Goal: Transaction & Acquisition: Book appointment/travel/reservation

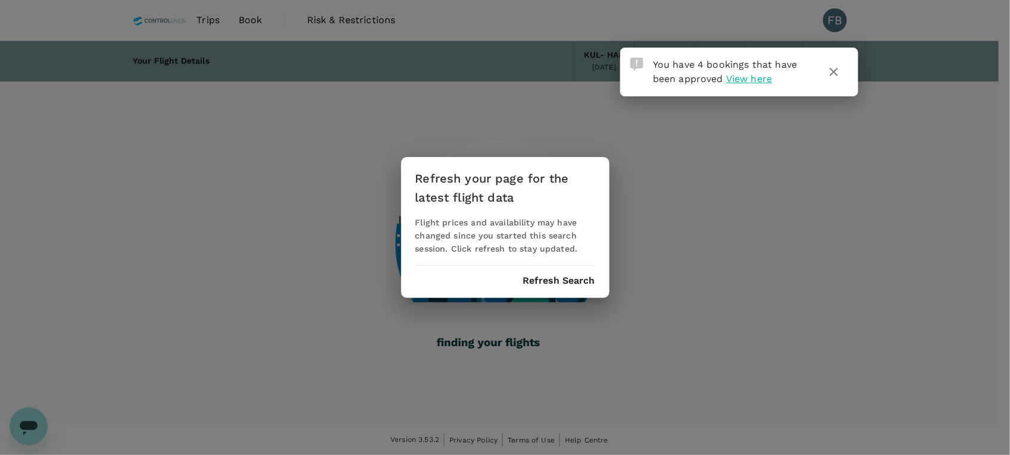
click at [753, 80] on span "View here" at bounding box center [749, 78] width 46 height 11
click at [733, 79] on span "View here" at bounding box center [749, 78] width 46 height 11
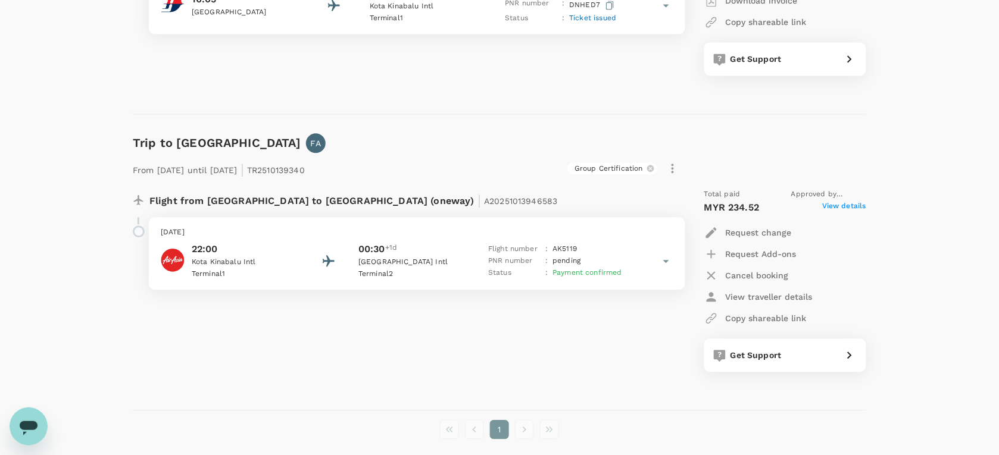
scroll to position [2084, 0]
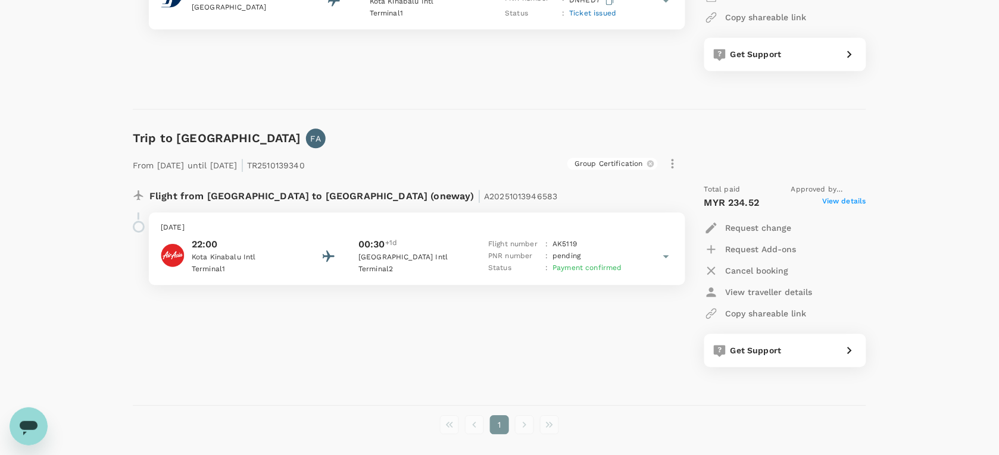
click at [663, 259] on icon at bounding box center [666, 256] width 14 height 14
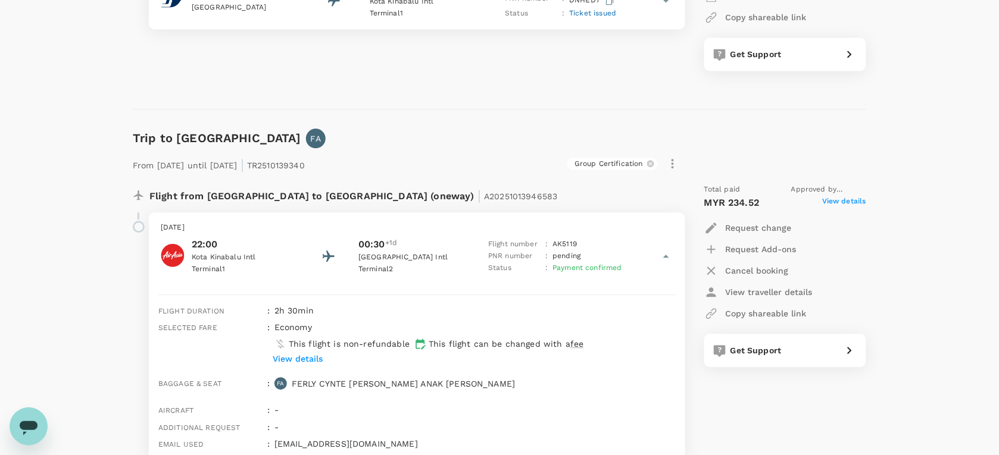
click at [663, 259] on icon at bounding box center [666, 256] width 14 height 14
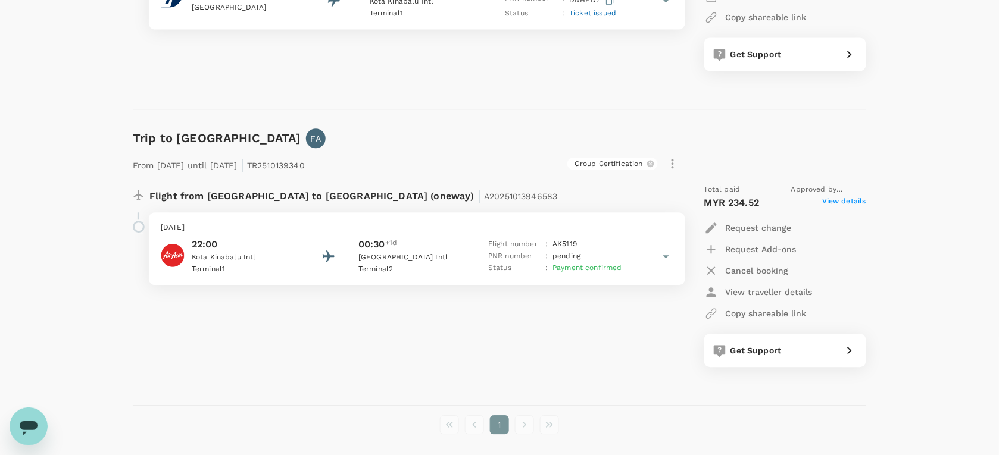
scroll to position [2132, 0]
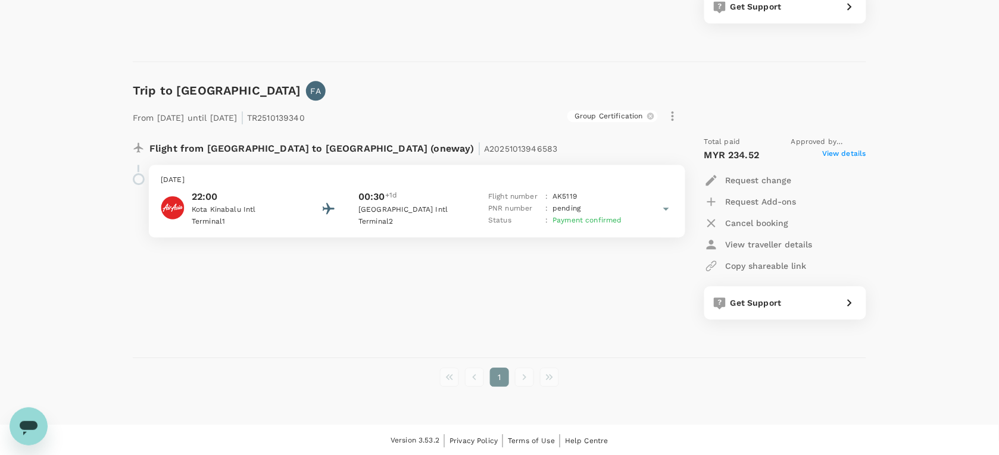
click at [835, 155] on span "View details" at bounding box center [844, 155] width 44 height 14
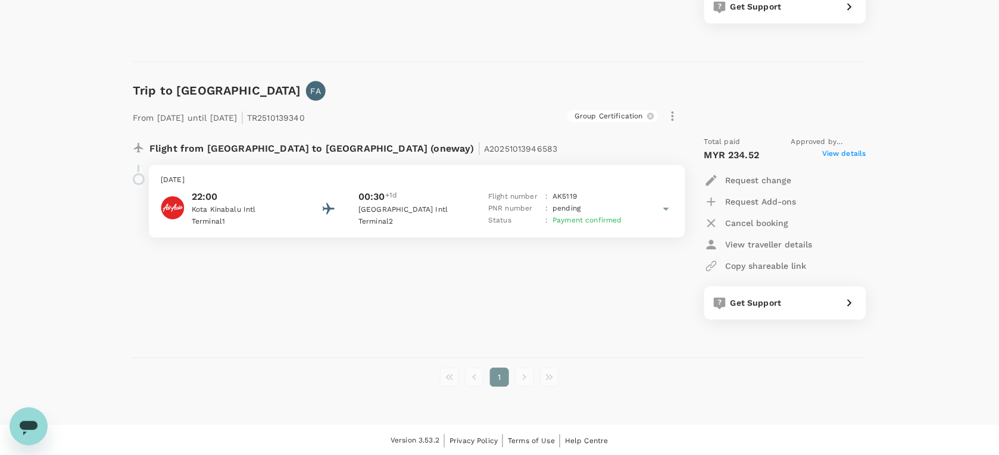
click at [483, 120] on div "Group Certification" at bounding box center [496, 116] width 373 height 20
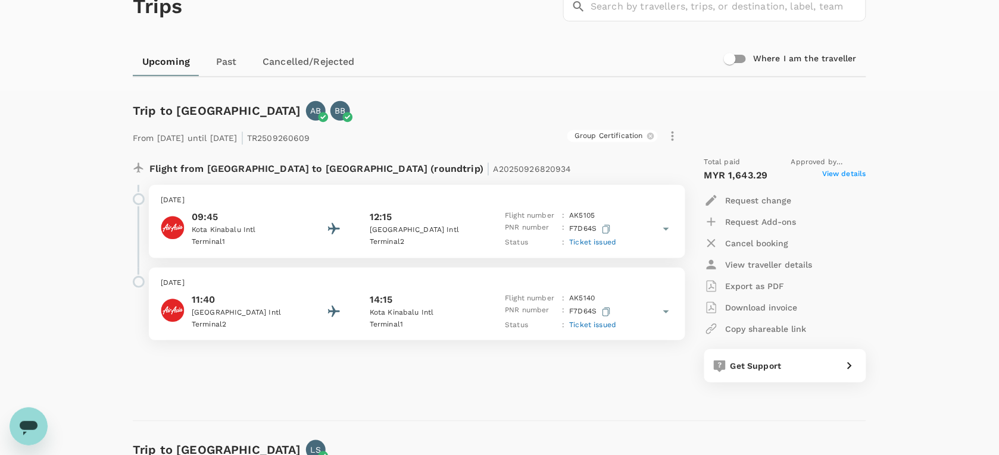
scroll to position [0, 0]
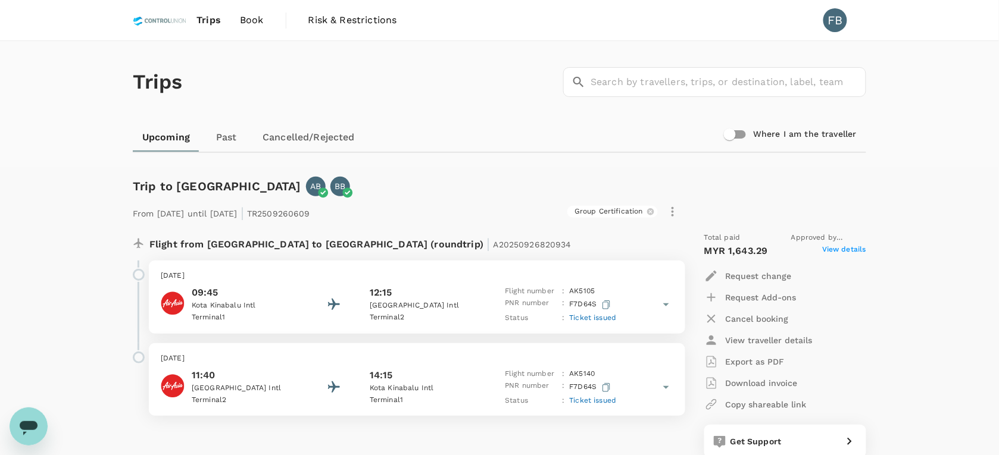
click at [259, 13] on span "Book" at bounding box center [252, 20] width 24 height 14
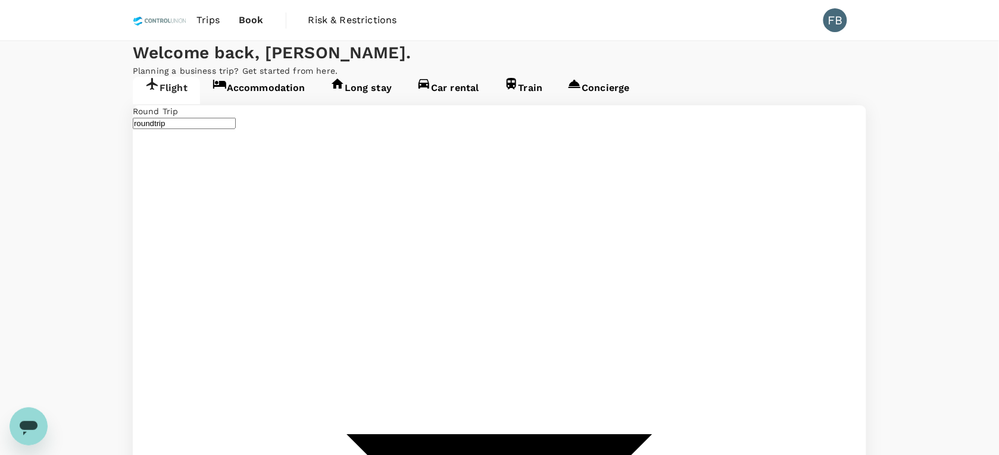
type input "Kuala Lumpur Intl (KUL)"
type input "Noi Bai Intl (HAN)"
type input "Kuala Lumpur Intl (KUL)"
type input "Noi Bai Intl (HAN)"
type input "Kuala Lumpur Intl (KUL)"
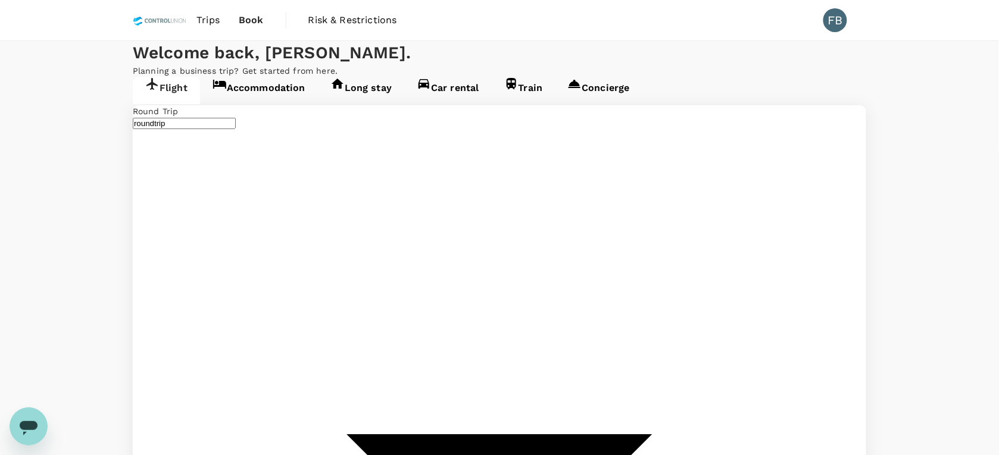
type input "Noi Bai Intl (HAN)"
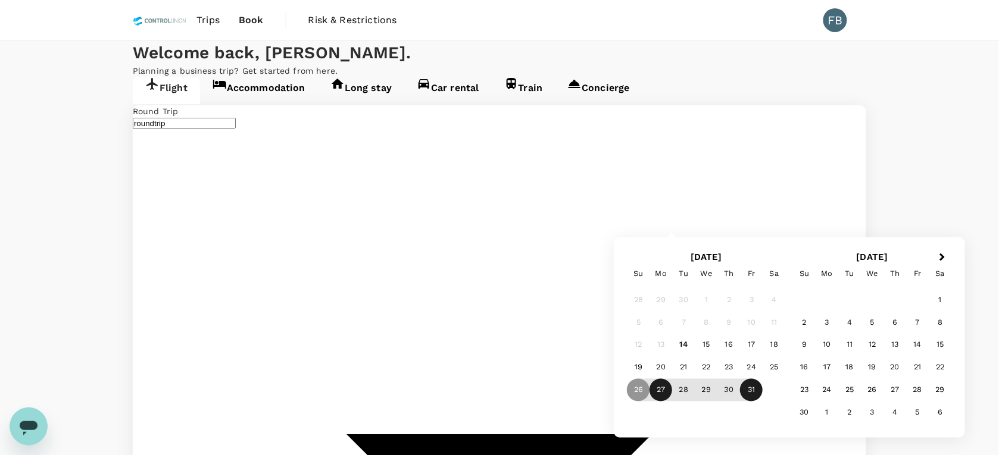
click at [665, 387] on div "27" at bounding box center [661, 390] width 23 height 23
click at [725, 388] on div "30" at bounding box center [729, 390] width 23 height 23
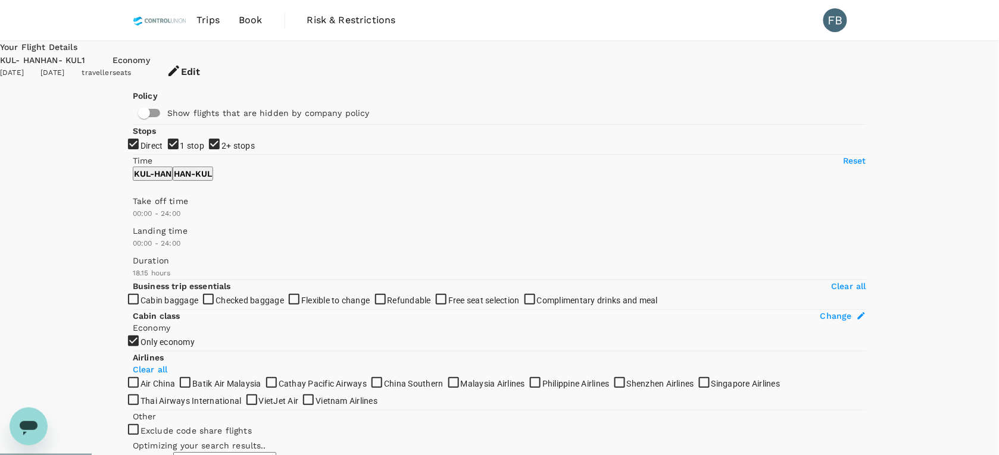
click at [141, 239] on input "2+ stops" at bounding box center [499, 227] width 999 height 455
checkbox input "false"
click at [138, 213] on input "1 stop" at bounding box center [499, 227] width 999 height 455
checkbox input "false"
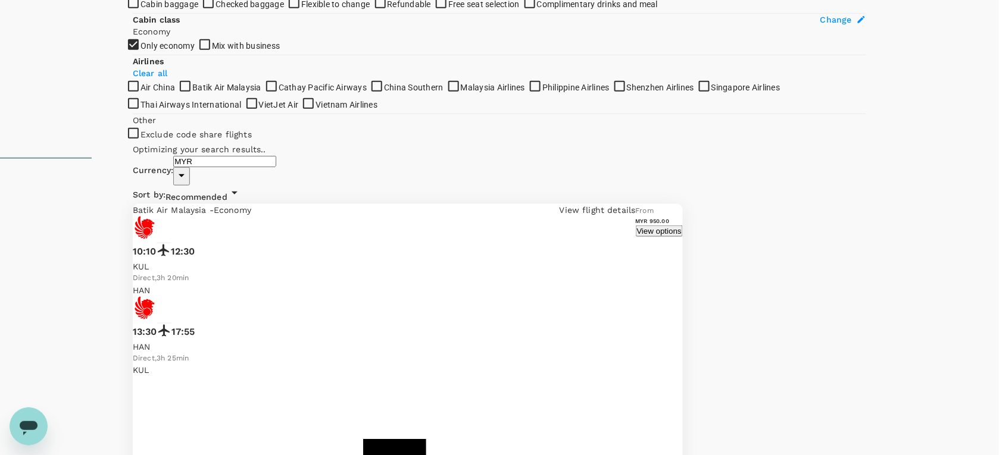
scroll to position [298, 0]
type input "1795"
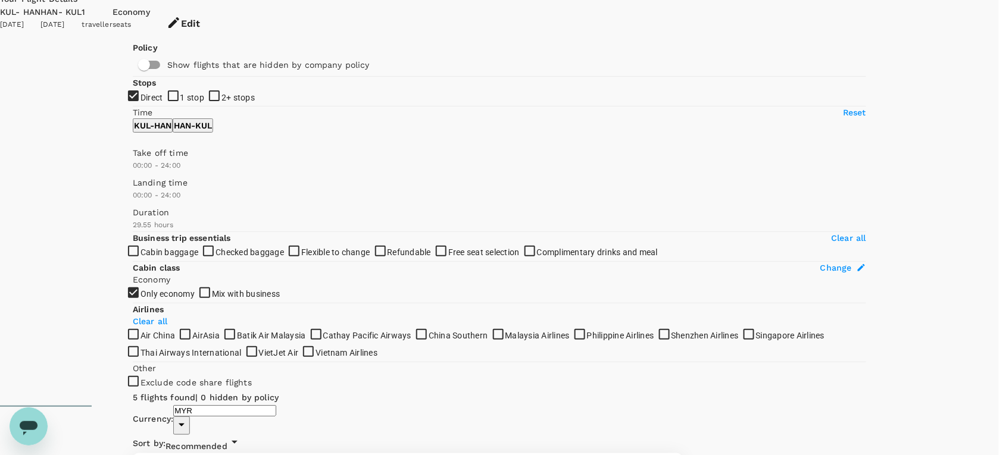
scroll to position [48, 0]
